Goal: Transaction & Acquisition: Purchase product/service

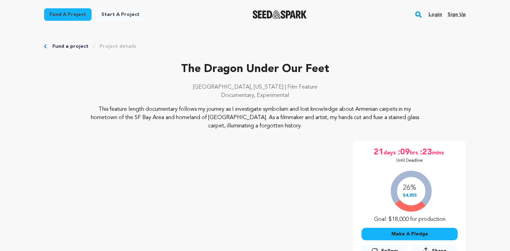
click at [435, 14] on link "Login" at bounding box center [435, 14] width 14 height 11
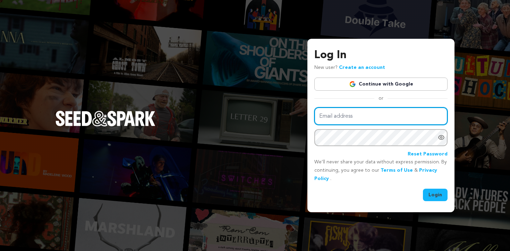
click at [344, 121] on input "Email address" at bounding box center [380, 117] width 133 height 18
type input "nataliejharris98@gmail.com"
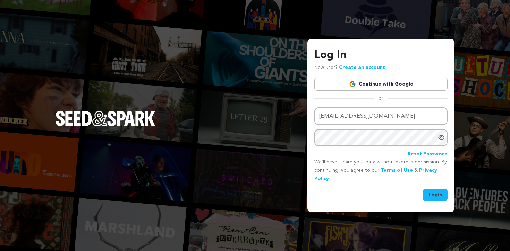
click at [432, 195] on button "Login" at bounding box center [435, 195] width 25 height 12
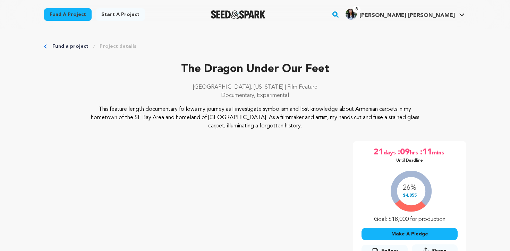
scroll to position [139, 0]
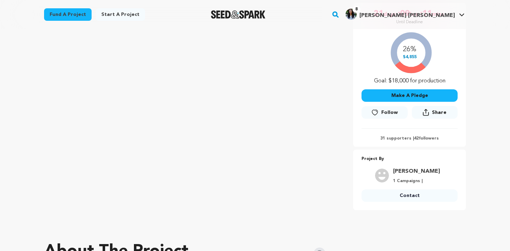
click at [400, 95] on button "Make A Pledge" at bounding box center [409, 95] width 96 height 12
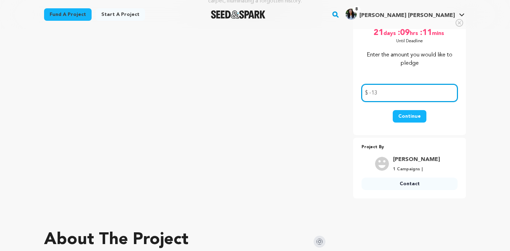
click at [396, 91] on input "-13" at bounding box center [409, 93] width 96 height 18
click at [395, 99] on input "20" at bounding box center [409, 93] width 96 height 18
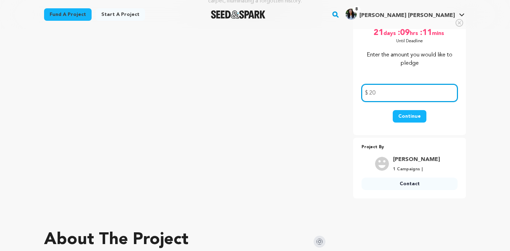
click at [395, 99] on input "20" at bounding box center [409, 93] width 96 height 18
type input "2"
type input "15"
click at [413, 113] on button "Continue" at bounding box center [410, 116] width 34 height 12
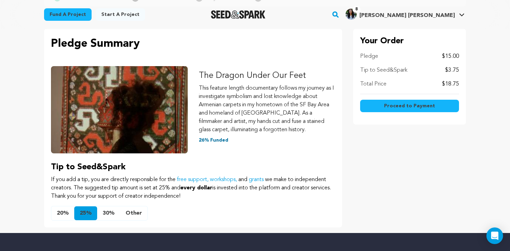
scroll to position [69, 0]
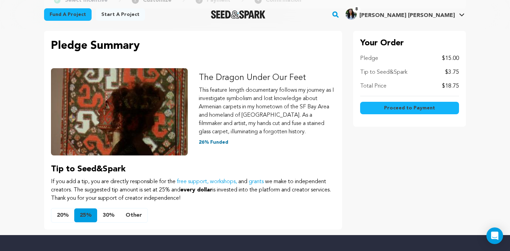
click at [138, 211] on button "Other" at bounding box center [133, 216] width 27 height 14
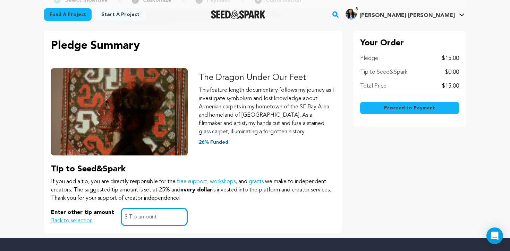
click at [156, 219] on input "text" at bounding box center [154, 217] width 66 height 18
type input "0"
click at [234, 214] on div "Enter other tip amount Back to selection 0 $" at bounding box center [193, 217] width 284 height 18
click at [421, 107] on span "Proceed to Payment" at bounding box center [409, 108] width 51 height 7
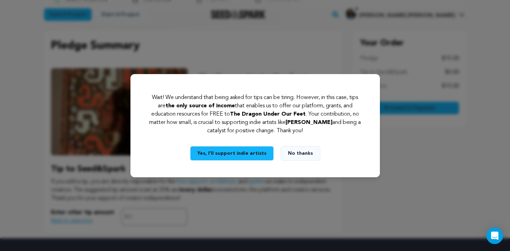
click at [299, 157] on button "No thanks" at bounding box center [301, 153] width 40 height 15
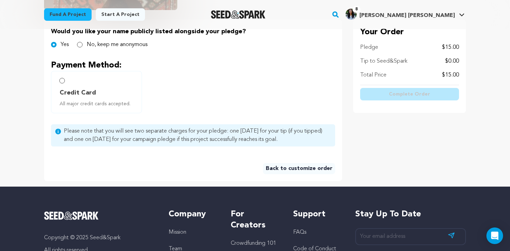
scroll to position [172, 0]
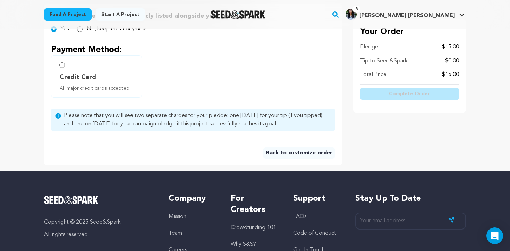
click at [92, 82] on span "Credit Card" at bounding box center [78, 77] width 36 height 10
radio input "true"
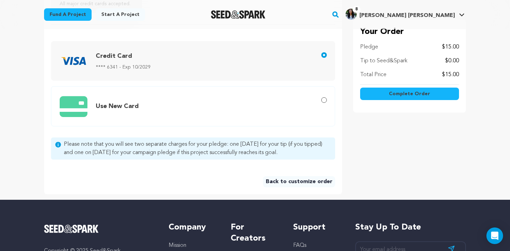
scroll to position [184, 0]
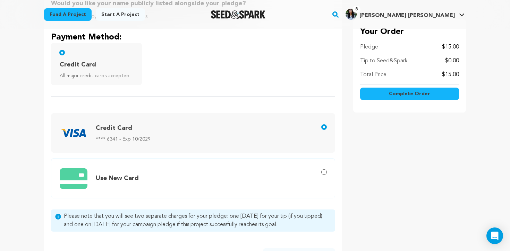
click at [431, 96] on button "Complete Order" at bounding box center [409, 94] width 99 height 12
